Goal: Transaction & Acquisition: Purchase product/service

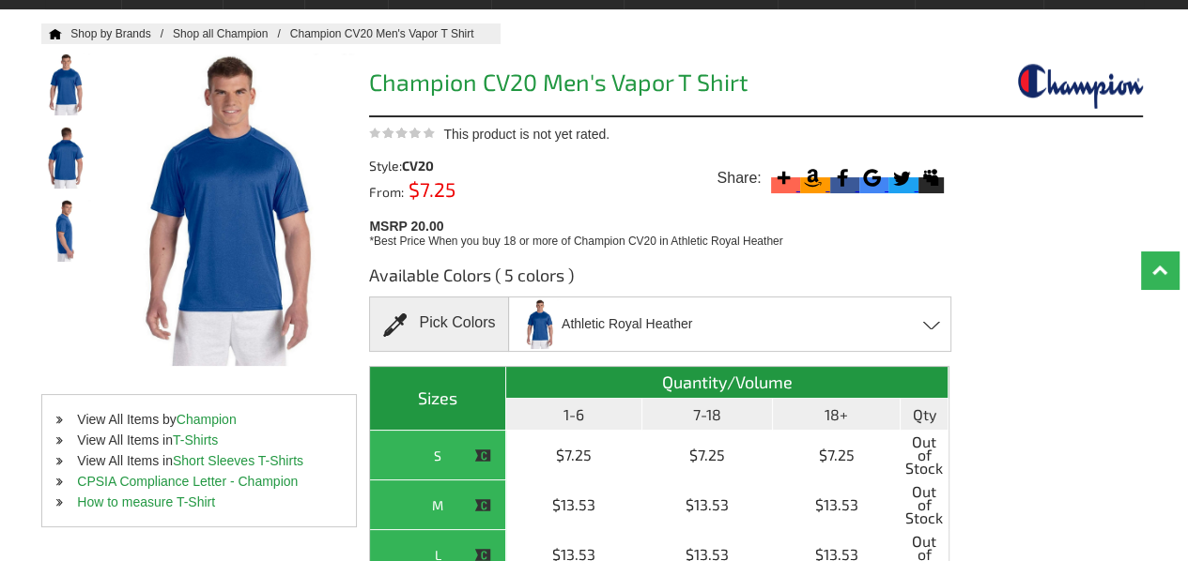
scroll to position [146, 0]
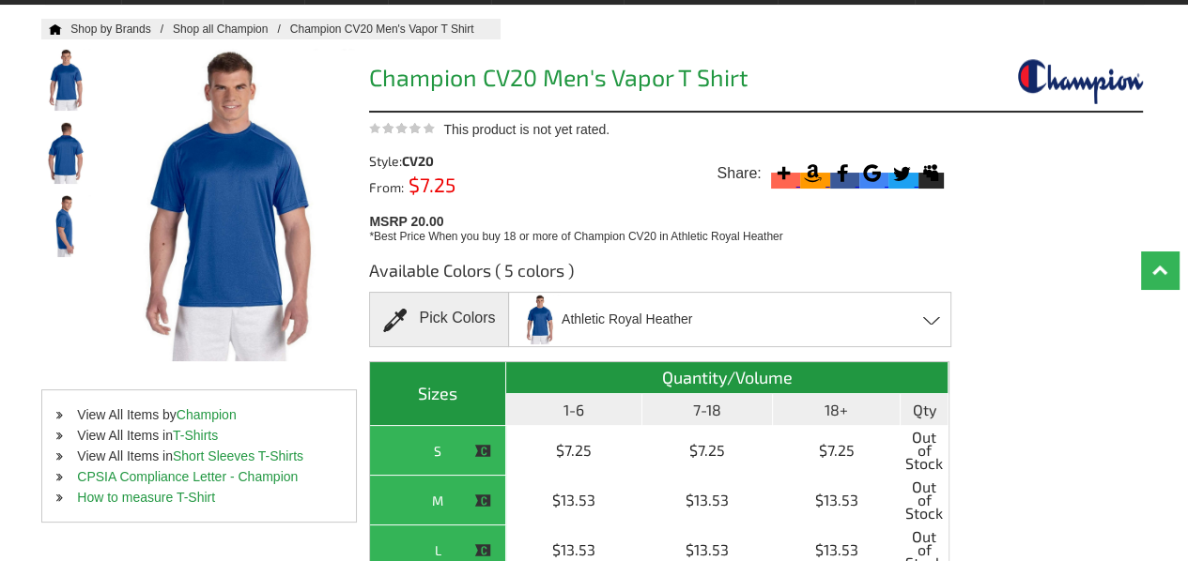
click at [935, 318] on span at bounding box center [932, 320] width 18 height 8
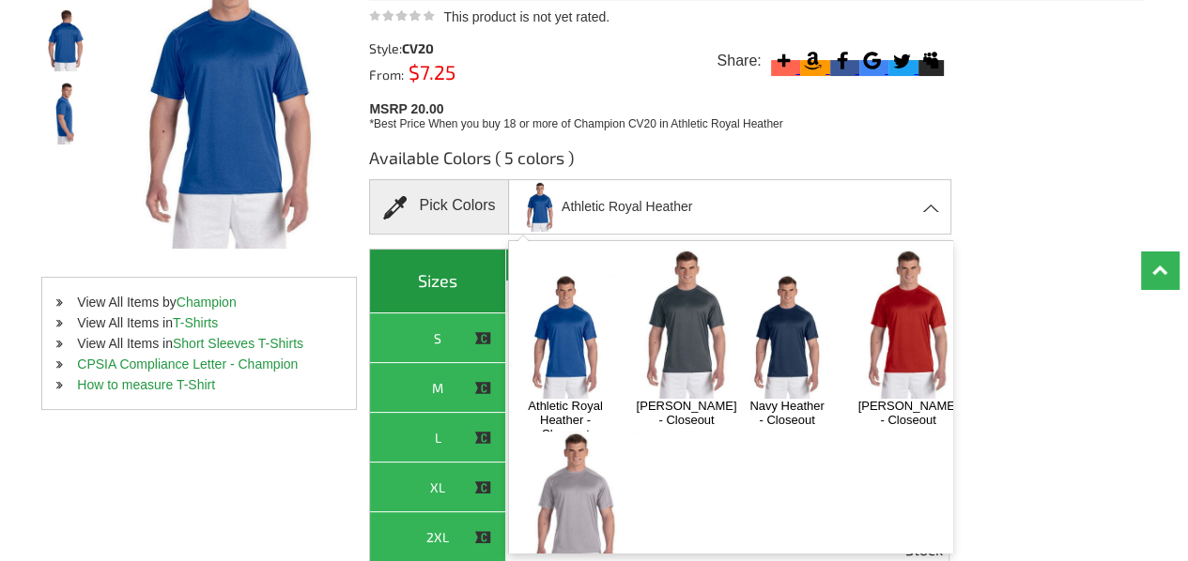
scroll to position [238, 0]
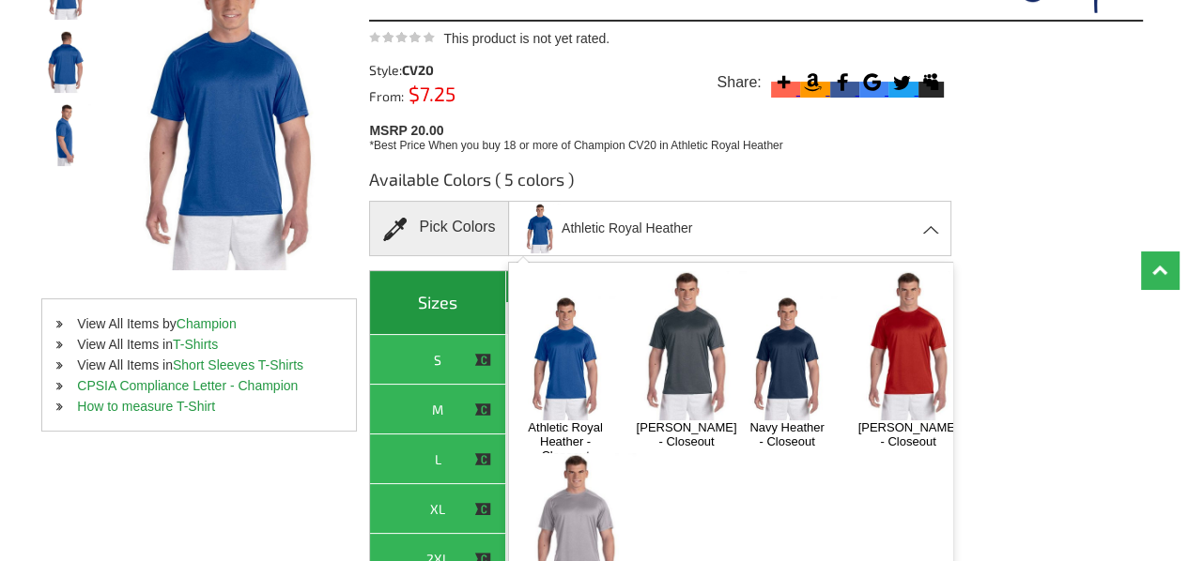
click at [665, 327] on img at bounding box center [686, 345] width 119 height 149
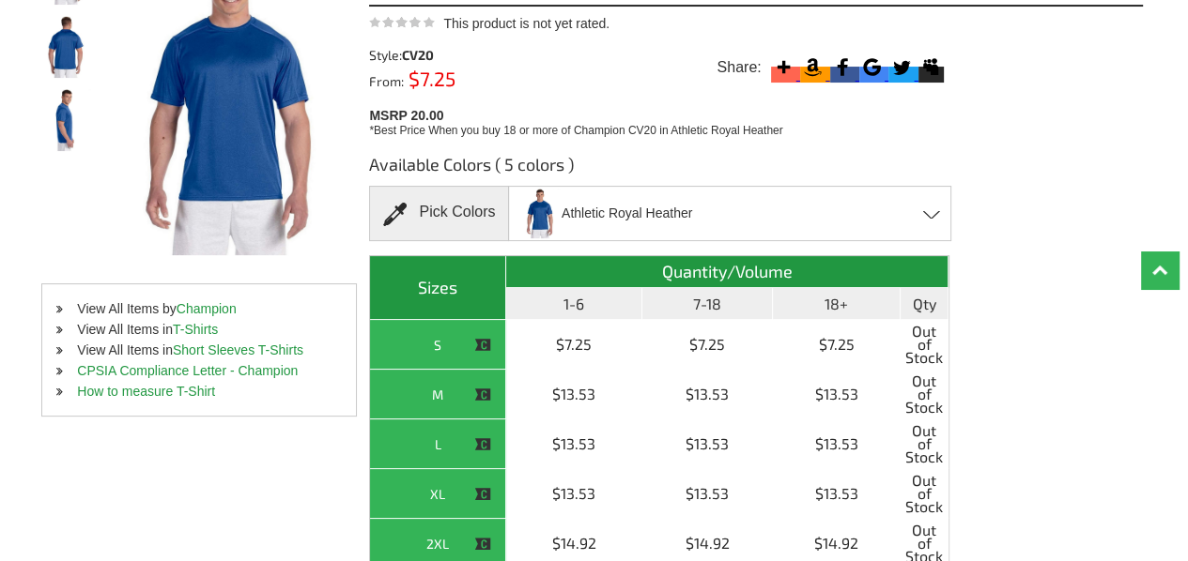
scroll to position [282, 0]
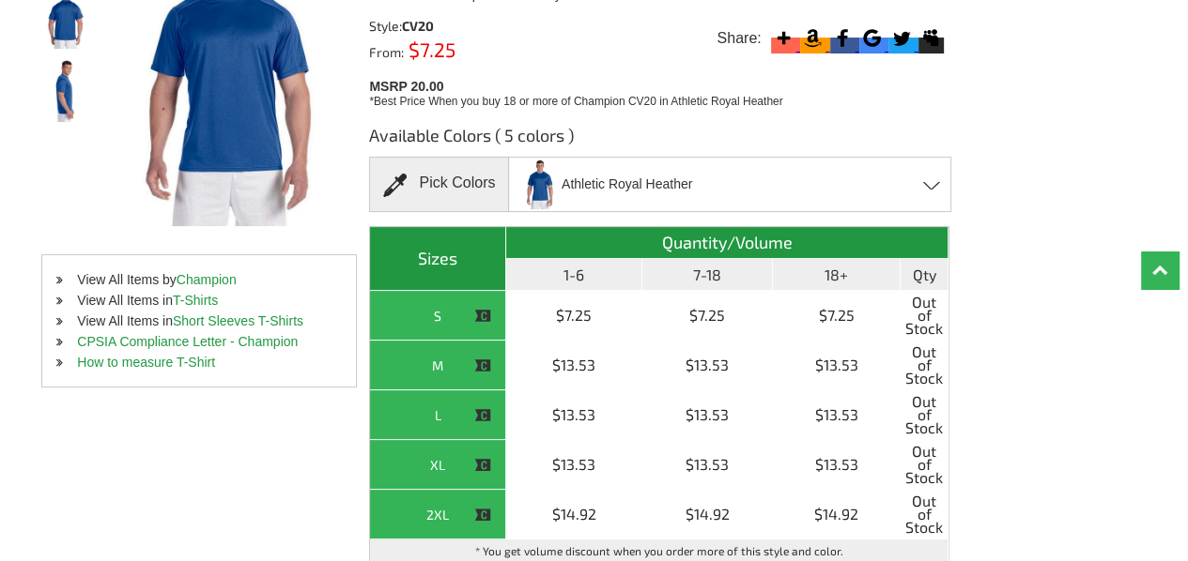
click at [930, 190] on div "Athletic Royal Heather Athletic Royal Heather - Closeout Black Heather - Closeo…" at bounding box center [729, 184] width 443 height 55
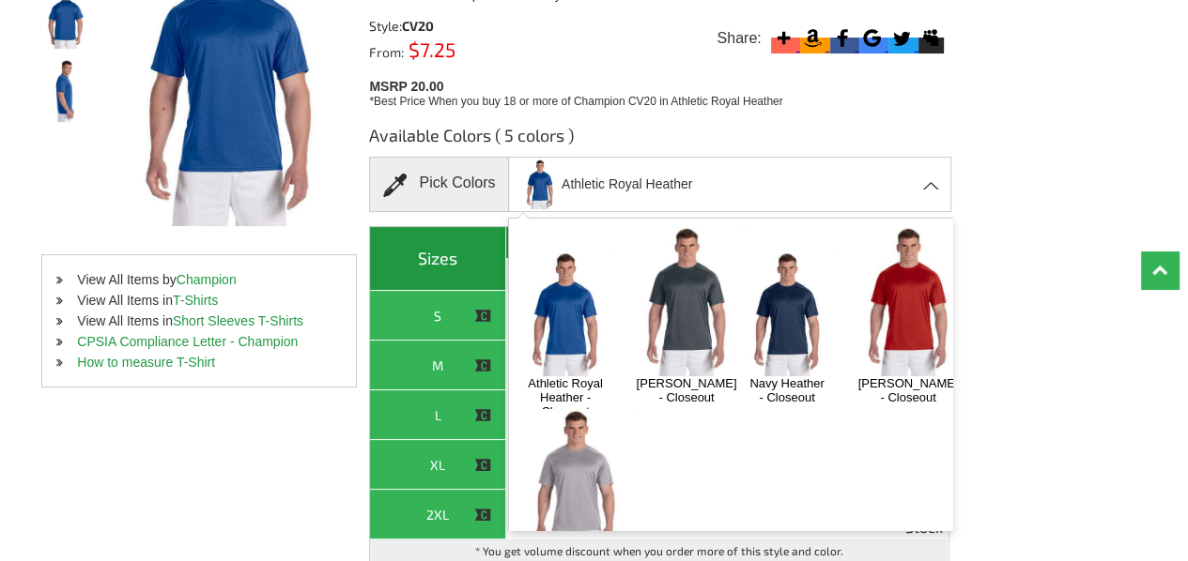
click at [849, 376] on img at bounding box center [908, 301] width 119 height 149
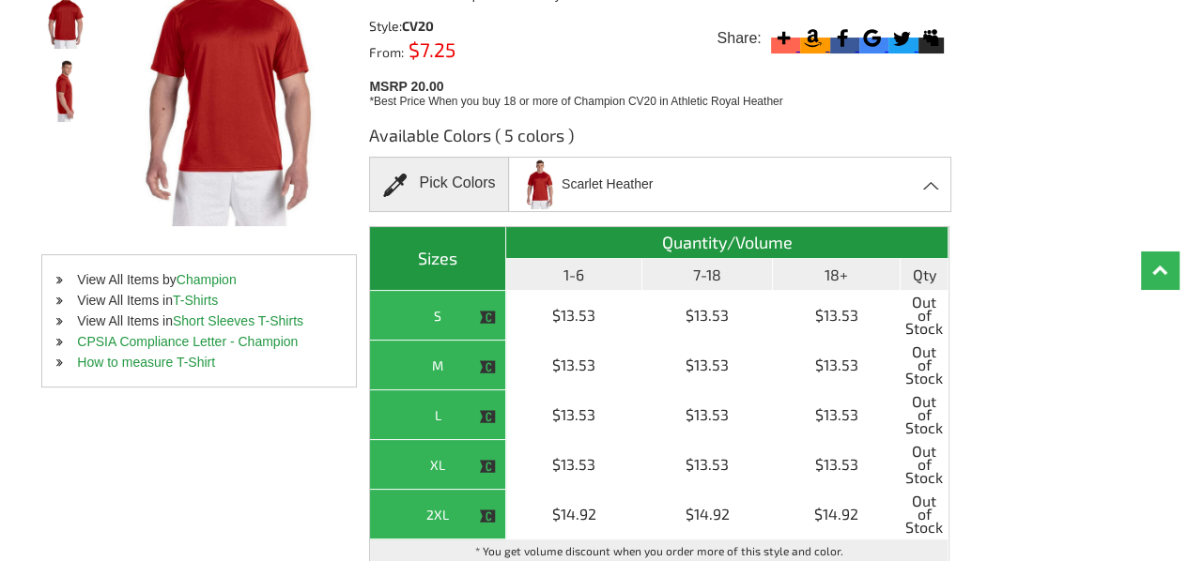
click at [931, 182] on span at bounding box center [932, 185] width 18 height 8
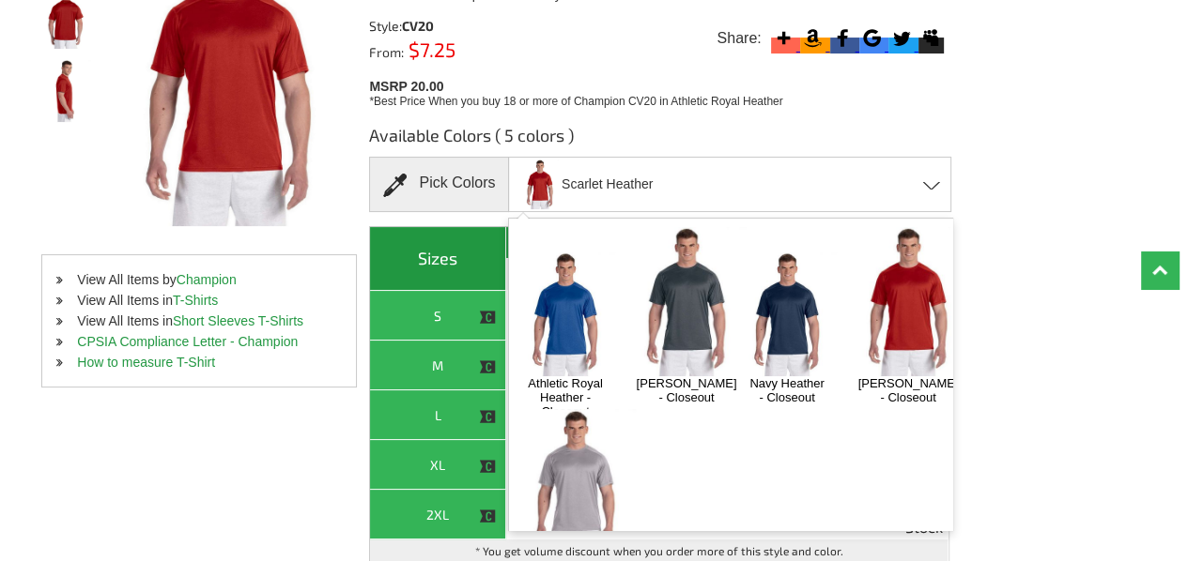
click at [675, 281] on img at bounding box center [686, 301] width 119 height 149
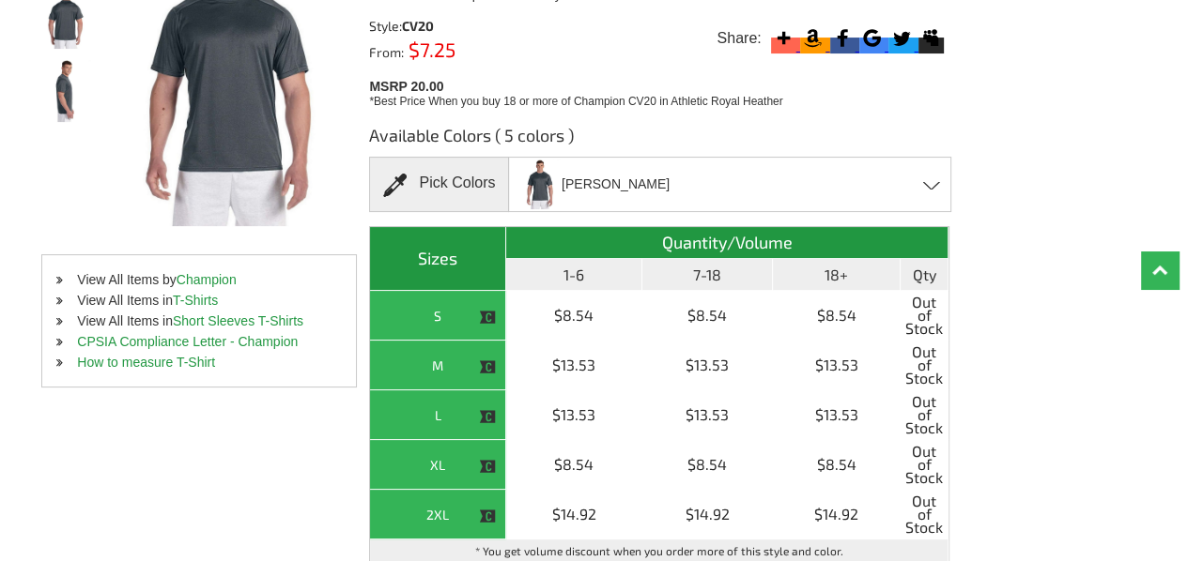
click at [929, 192] on div "Black Heather Athletic Royal Heather - Closeout Black Heather - Closeout Navy H…" at bounding box center [729, 184] width 443 height 55
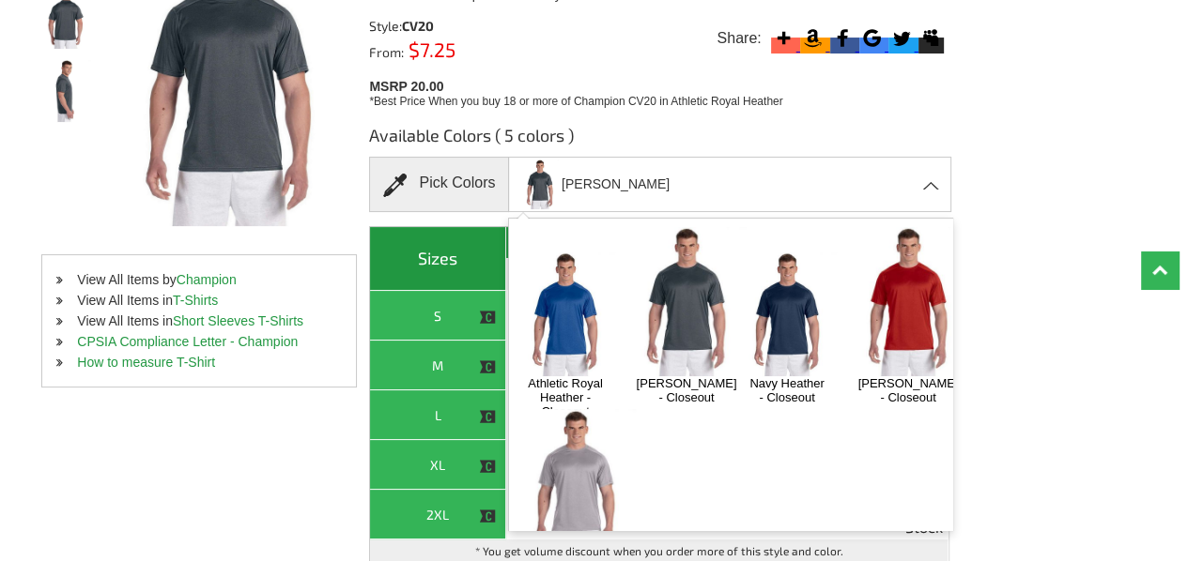
click at [799, 276] on img at bounding box center [787, 314] width 99 height 123
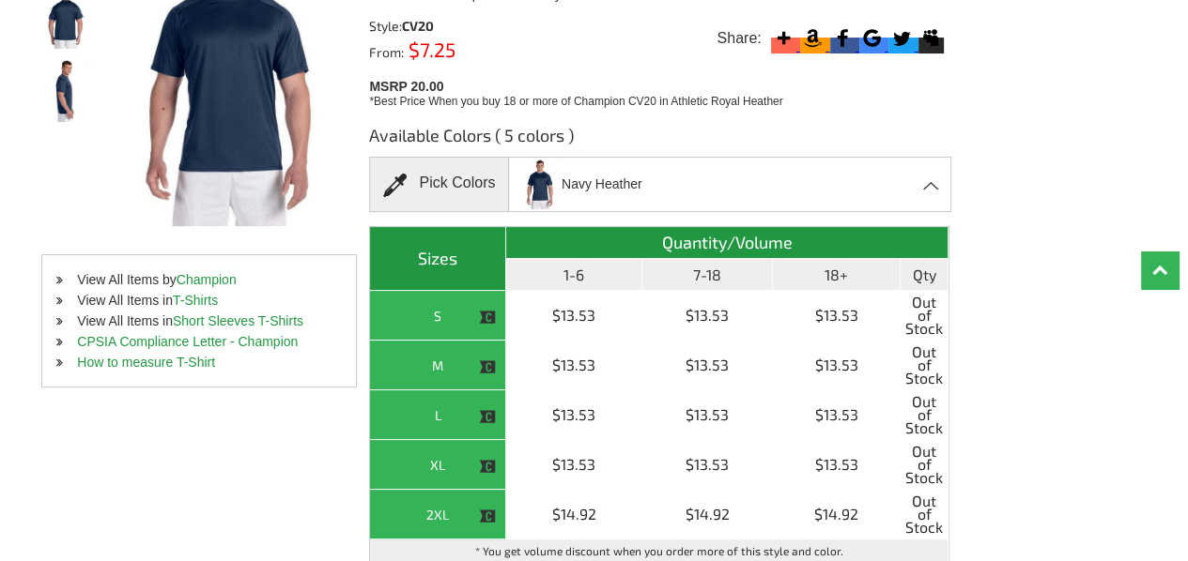
click at [930, 185] on span at bounding box center [932, 185] width 18 height 8
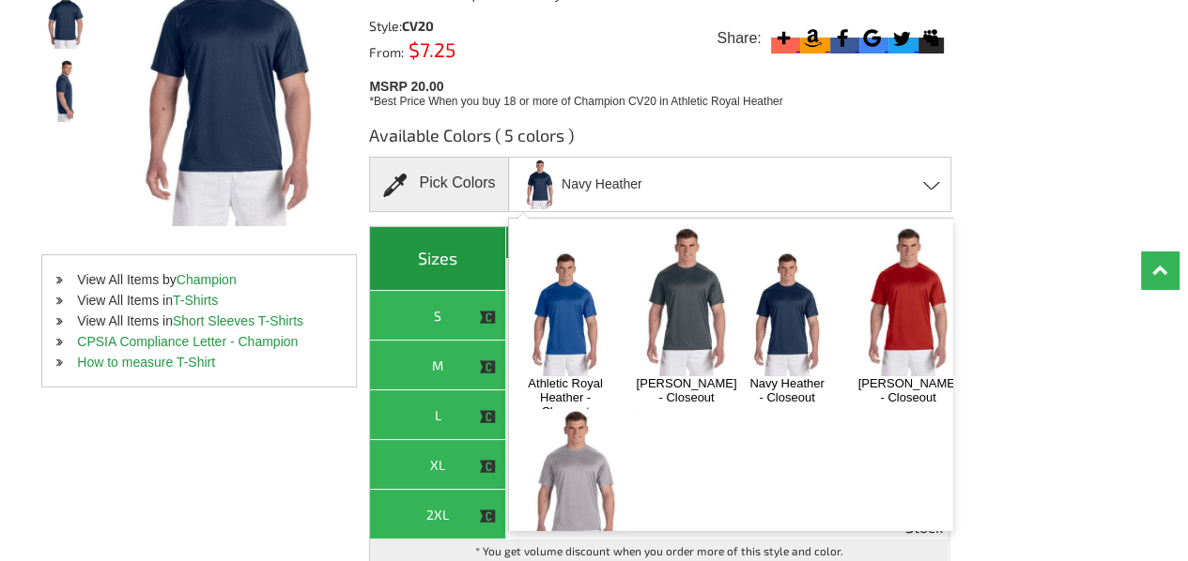
click at [636, 425] on img at bounding box center [575, 483] width 119 height 149
